Goal: Check status

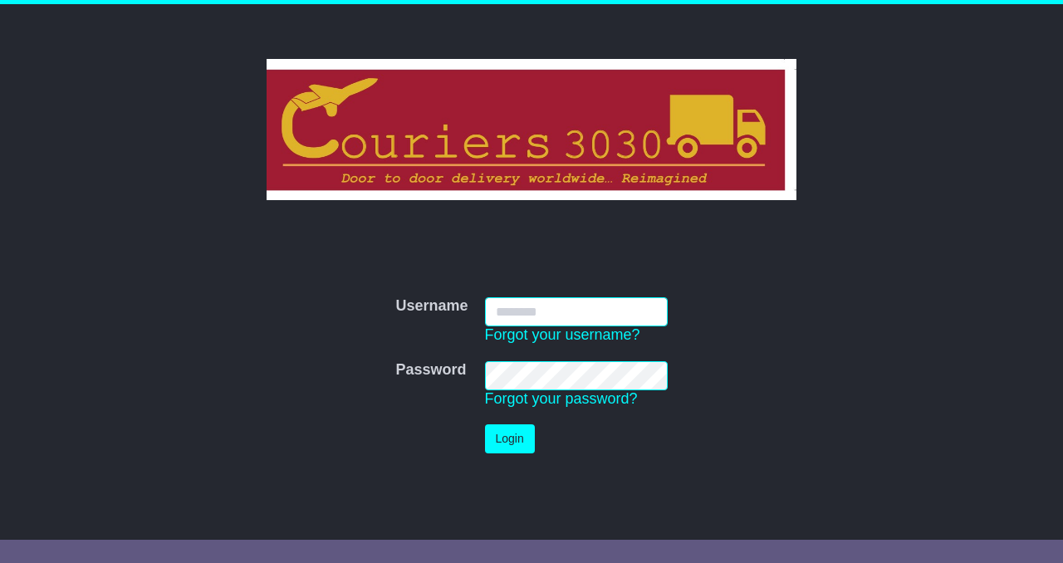
type input "**********"
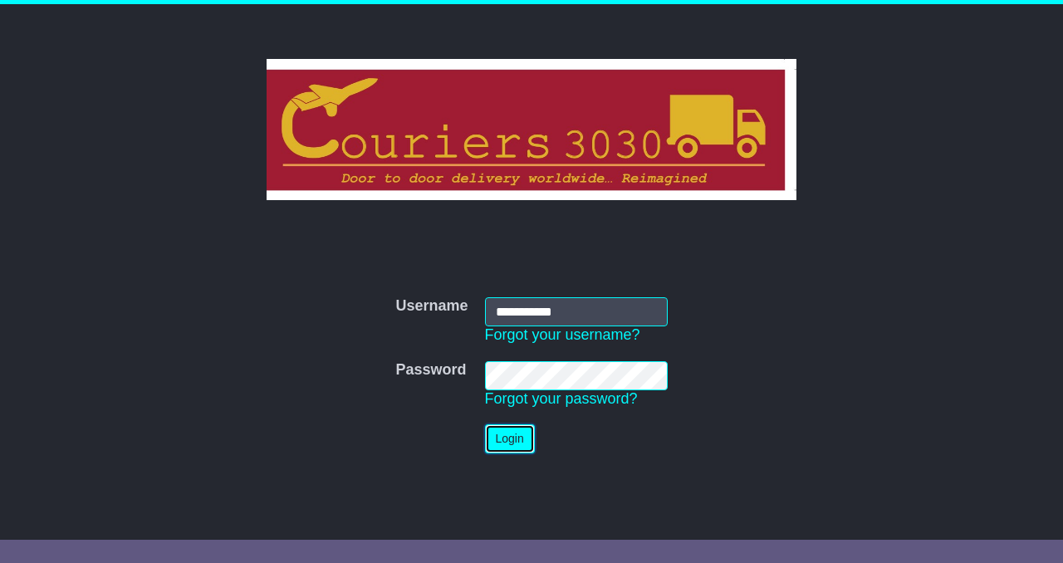
click at [502, 436] on button "Login" at bounding box center [510, 438] width 50 height 29
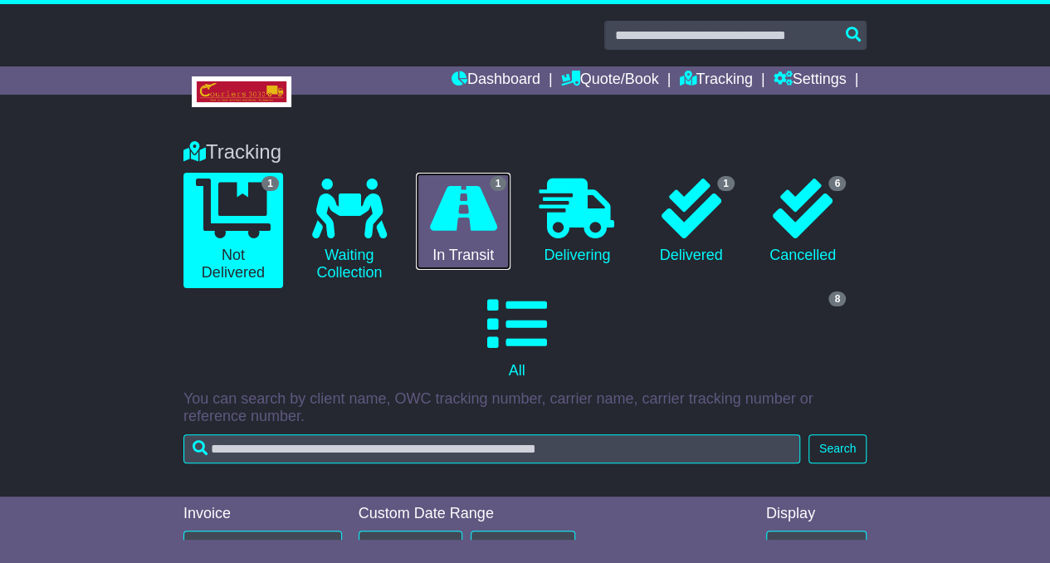
click at [451, 232] on icon at bounding box center [463, 209] width 67 height 60
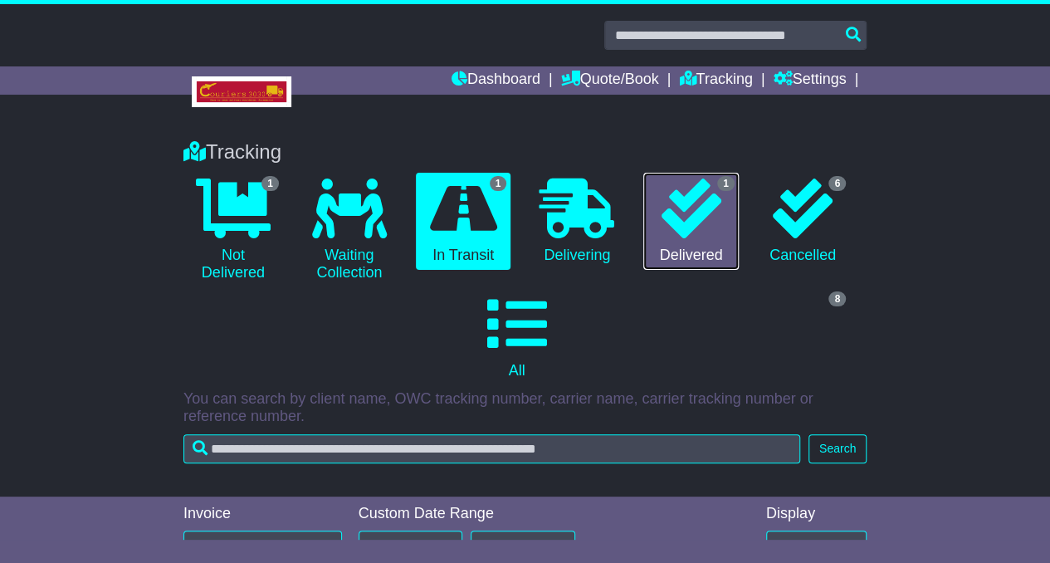
click at [717, 232] on icon at bounding box center [691, 209] width 60 height 60
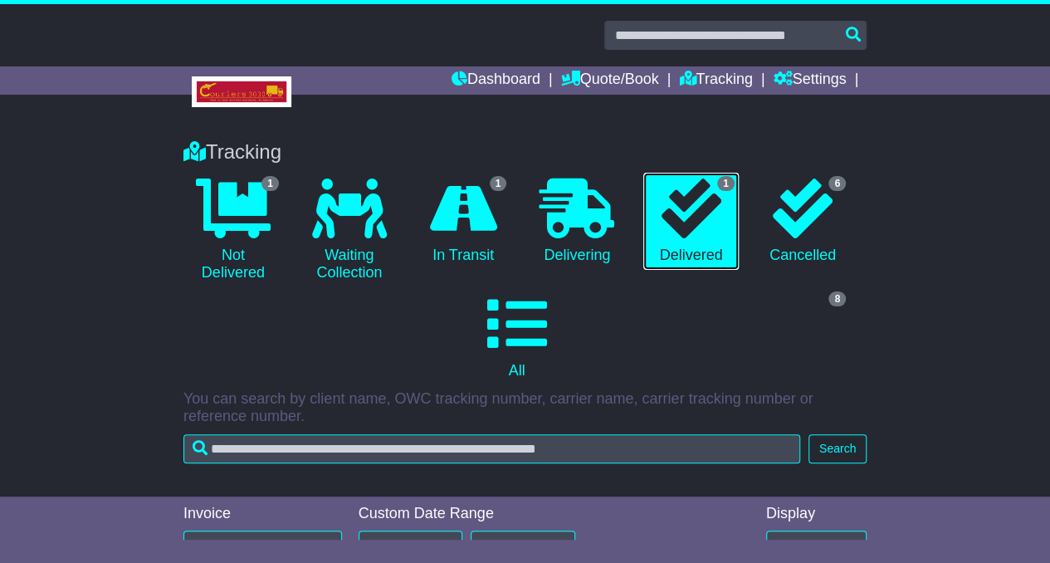
scroll to position [284, 0]
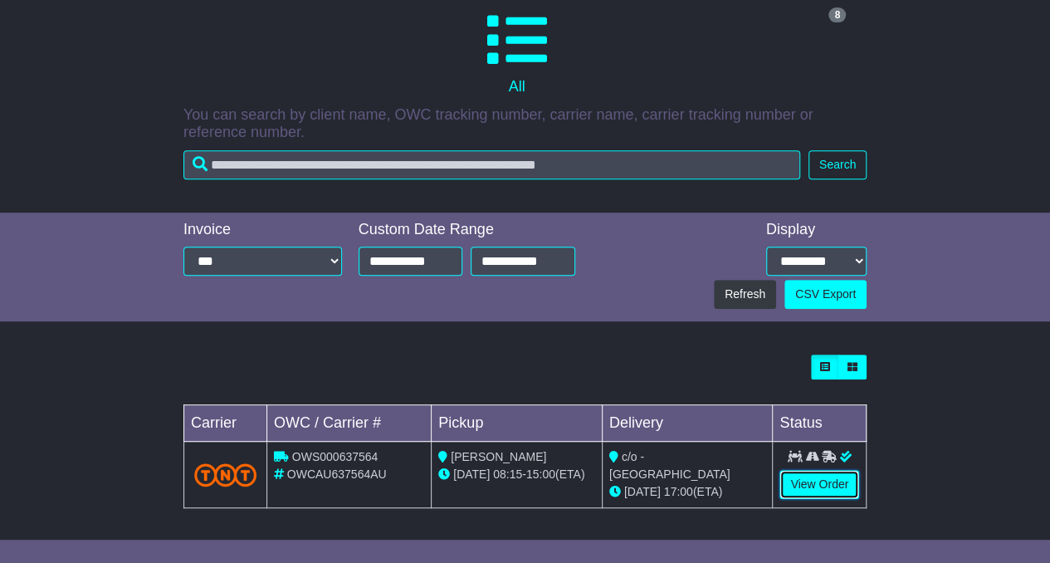
click at [818, 485] on link "View Order" at bounding box center [820, 484] width 80 height 29
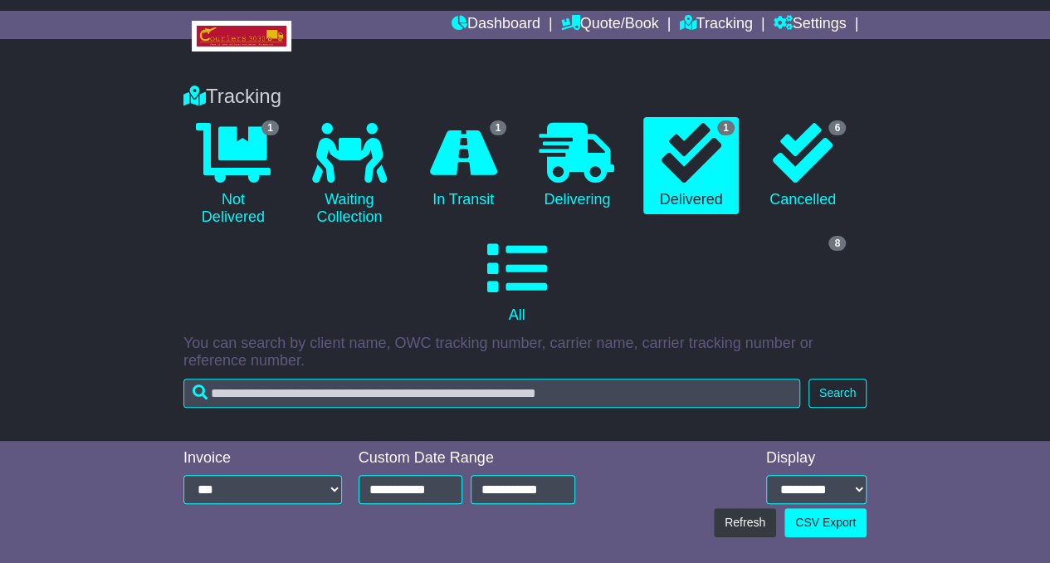
scroll to position [0, 0]
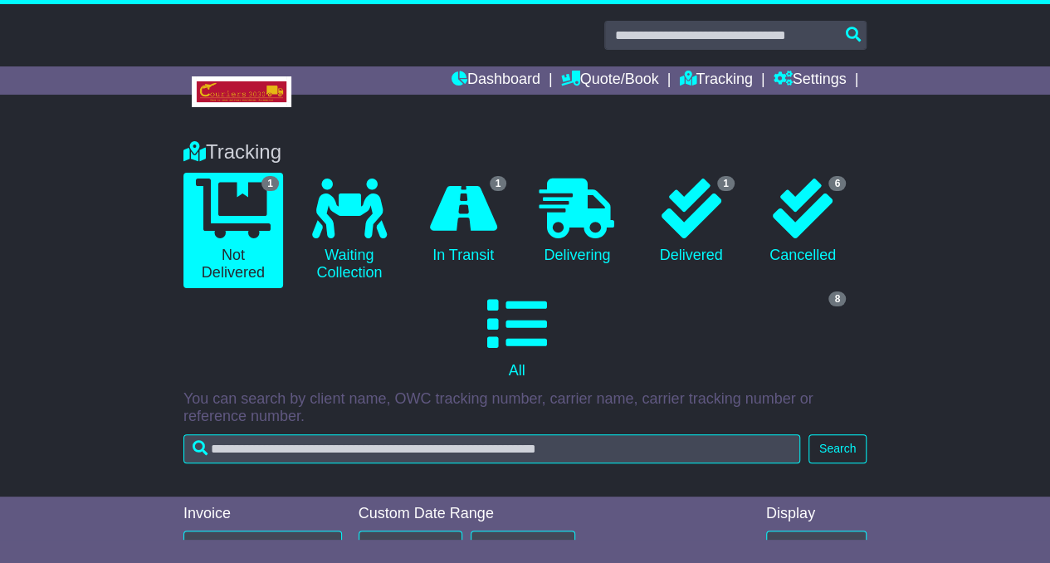
click at [815, 245] on link "6 Cancelled" at bounding box center [803, 222] width 95 height 98
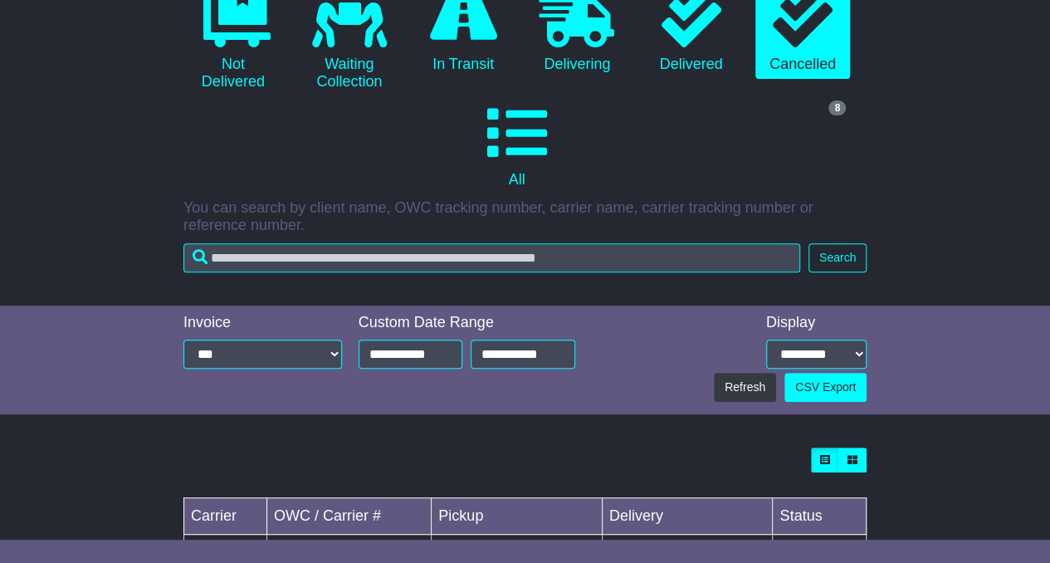
scroll to position [198, 0]
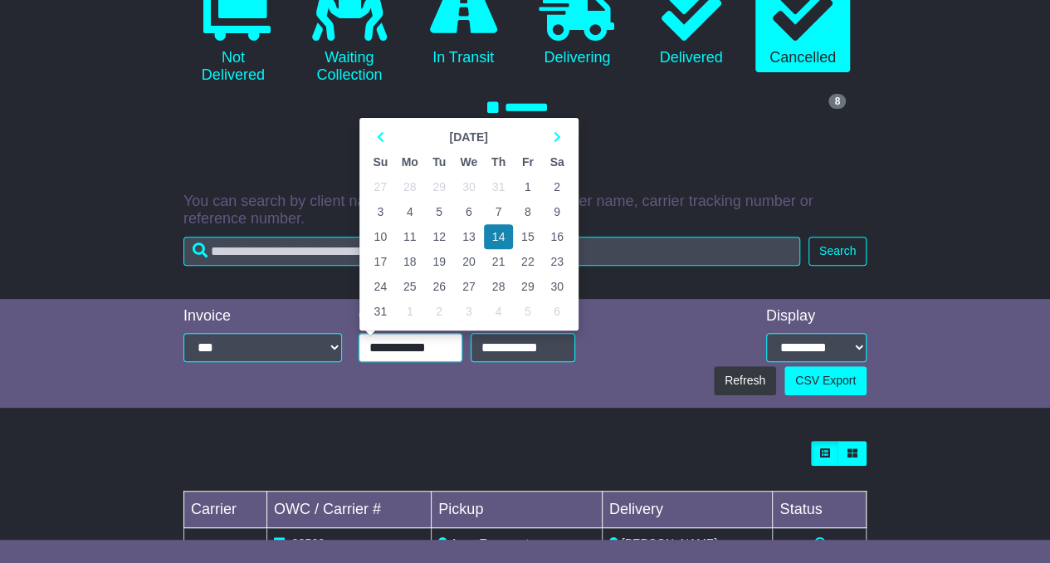
click at [391, 342] on input "**********" at bounding box center [411, 347] width 105 height 29
click at [382, 132] on icon at bounding box center [380, 137] width 7 height 12
click at [446, 189] on td "1" at bounding box center [438, 186] width 29 height 25
type input "**********"
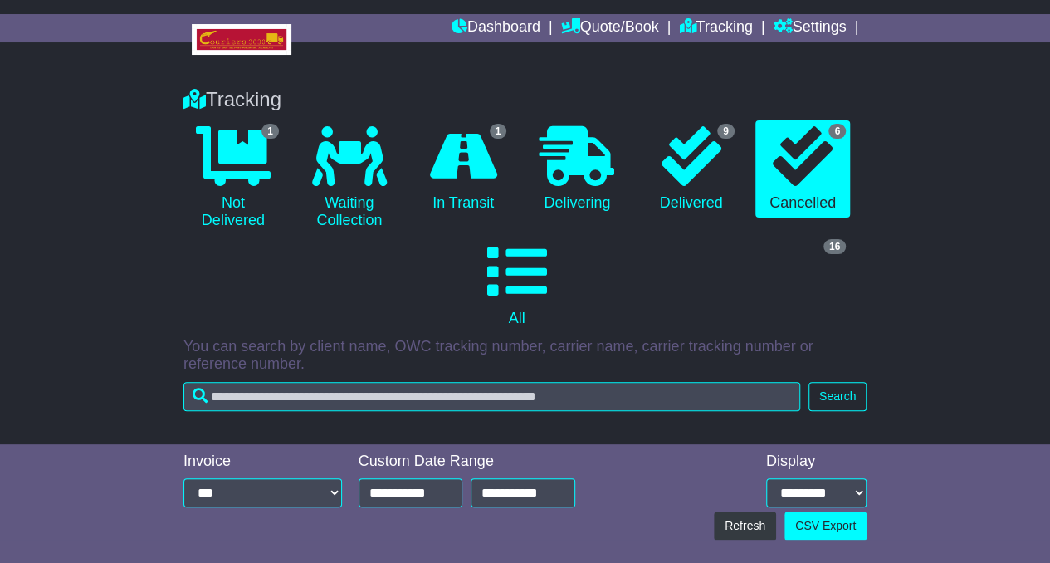
scroll to position [48, 0]
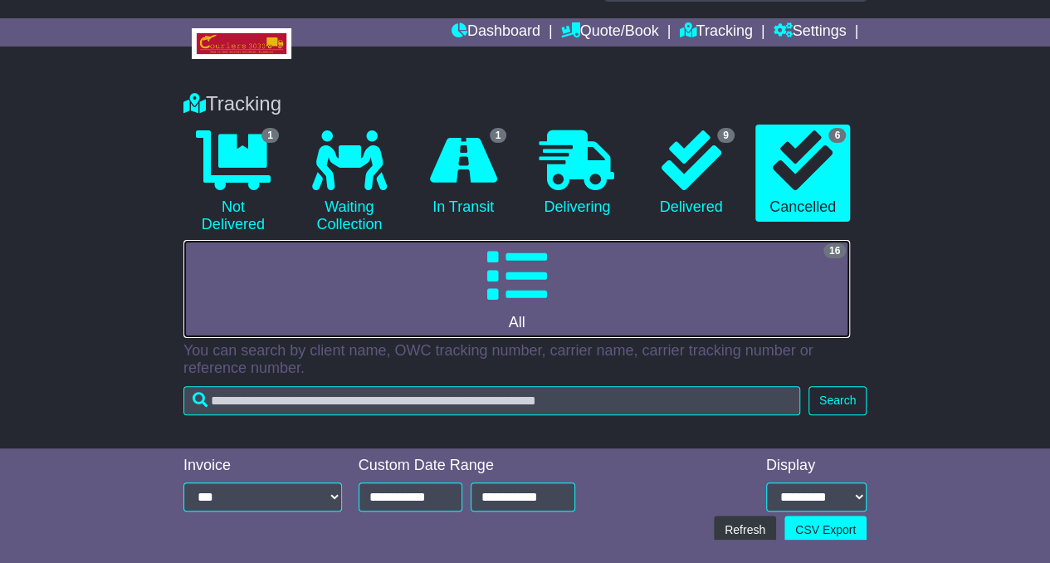
click at [585, 302] on link "16 All" at bounding box center [517, 289] width 667 height 98
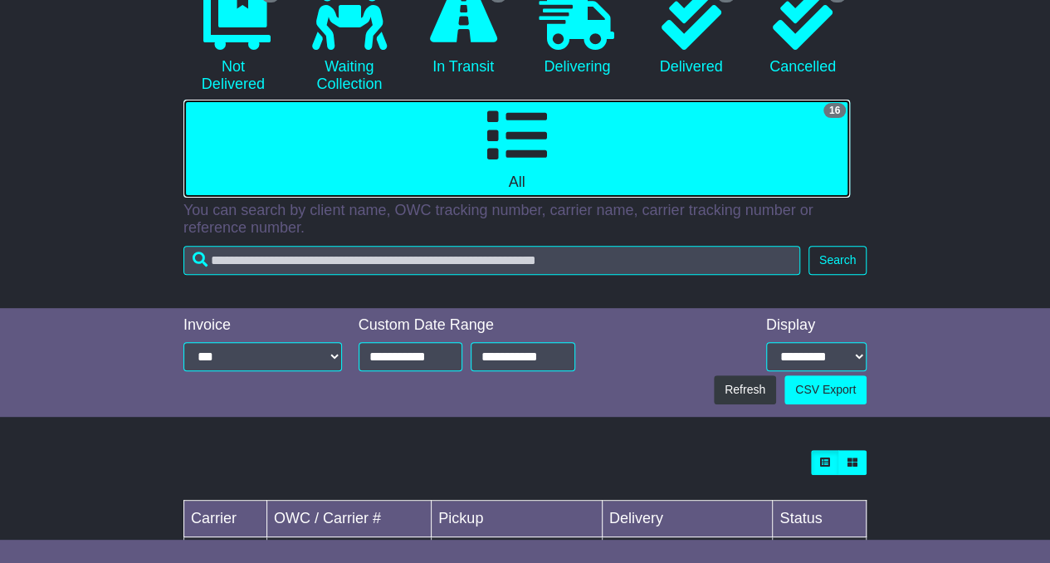
scroll to position [0, 0]
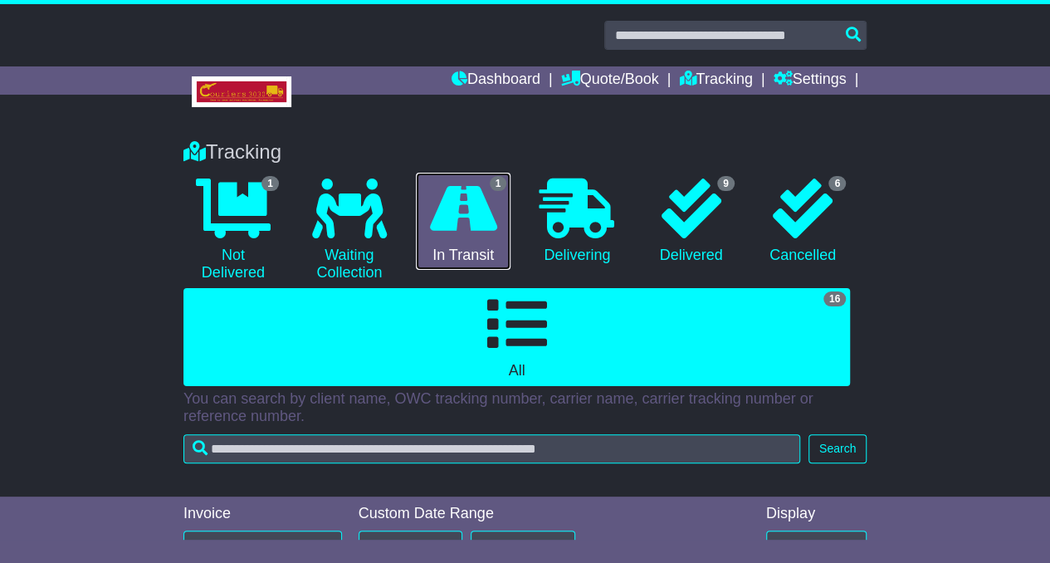
click at [487, 225] on icon at bounding box center [463, 209] width 67 height 60
